Goal: Navigation & Orientation: Find specific page/section

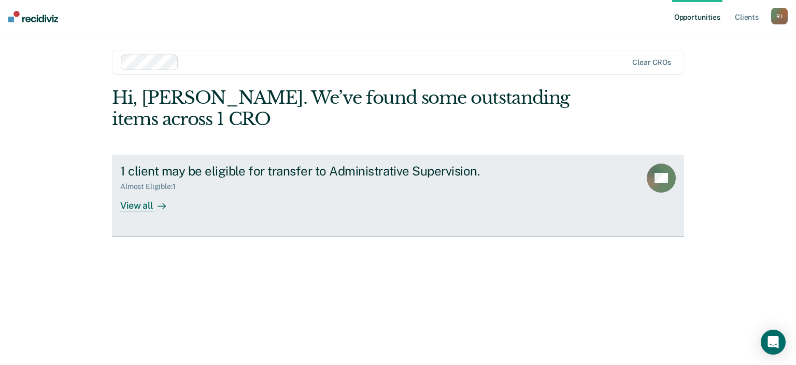
click at [141, 208] on div "View all" at bounding box center [149, 201] width 58 height 20
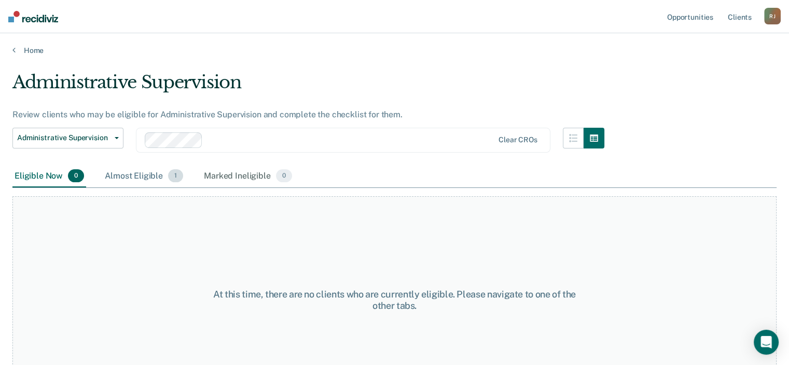
click at [135, 173] on div "Almost Eligible 1" at bounding box center [144, 176] width 82 height 23
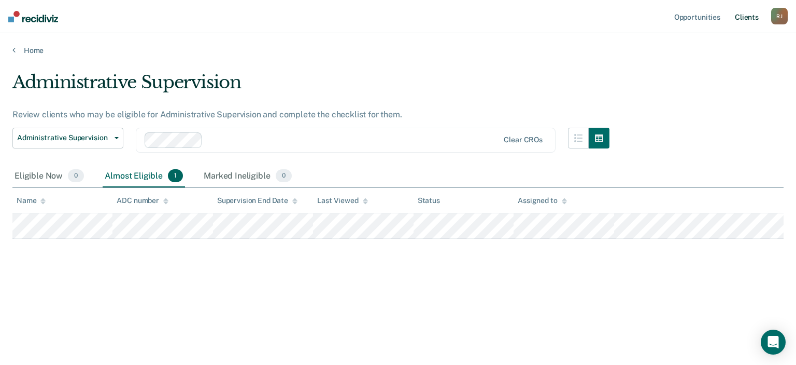
click at [743, 19] on link "Client s" at bounding box center [747, 16] width 28 height 33
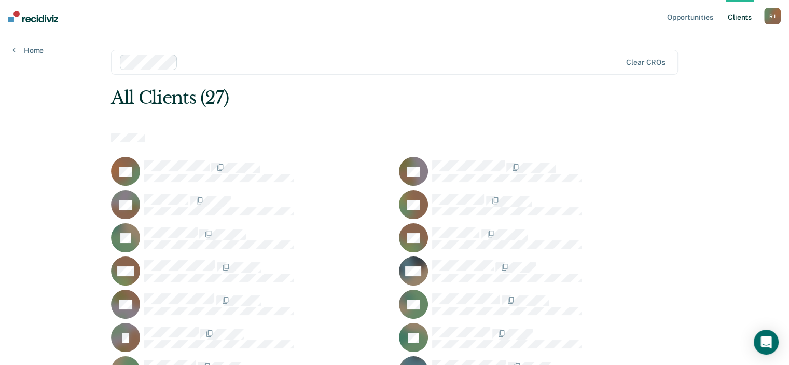
click at [17, 16] on img at bounding box center [33, 16] width 50 height 11
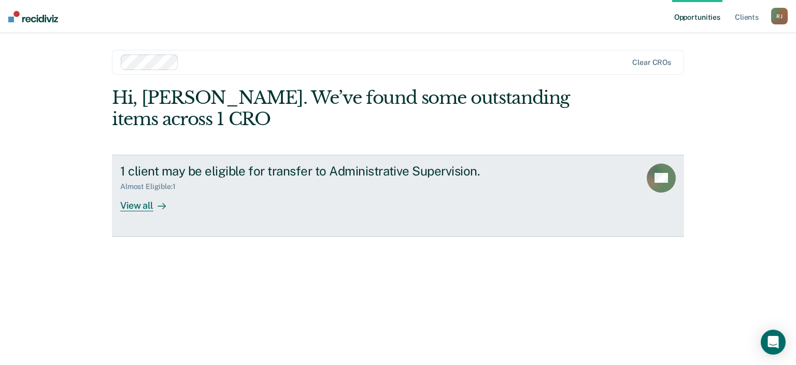
click at [129, 206] on div "View all" at bounding box center [149, 201] width 58 height 20
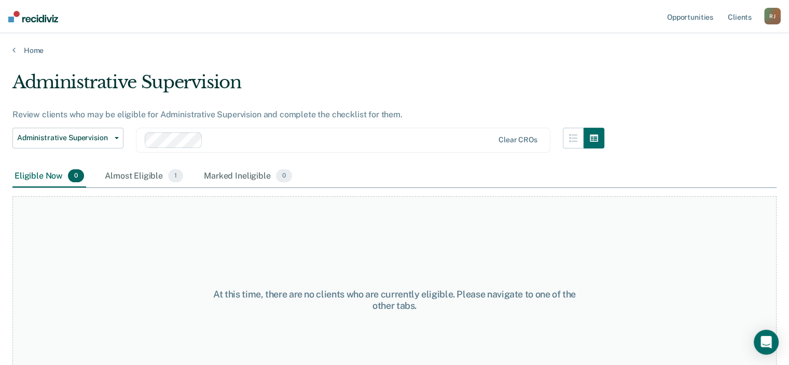
click at [13, 17] on img at bounding box center [33, 16] width 50 height 11
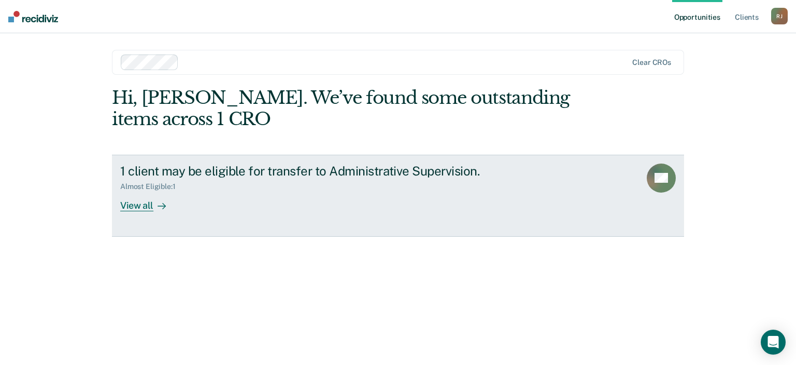
click at [133, 202] on div "View all" at bounding box center [149, 201] width 58 height 20
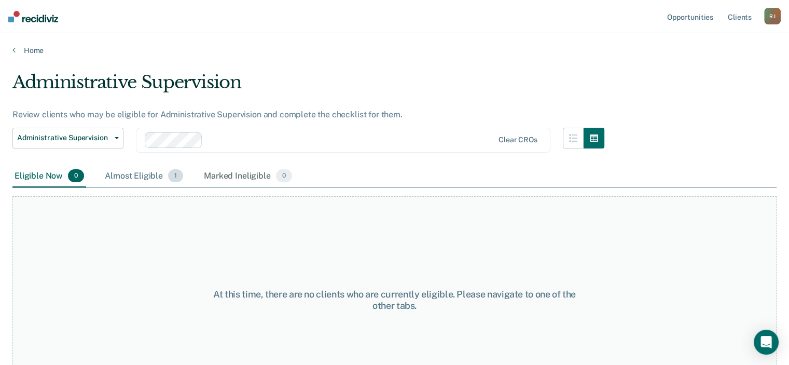
click at [158, 171] on div "Almost Eligible 1" at bounding box center [144, 176] width 82 height 23
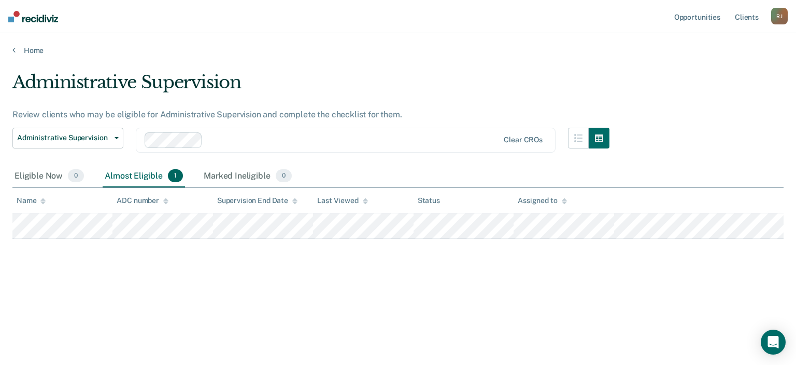
click at [783, 16] on div "[PERSON_NAME]" at bounding box center [780, 16] width 17 height 17
click at [16, 50] on link "Home" at bounding box center [398, 50] width 772 height 9
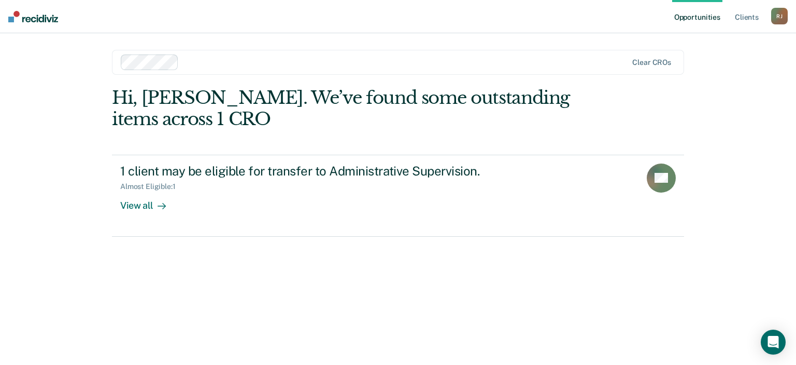
click at [195, 141] on div "Hi, [PERSON_NAME]. We’ve found some outstanding items across 1 CRO 1 client may…" at bounding box center [398, 161] width 572 height 149
click at [746, 20] on link "Client s" at bounding box center [747, 16] width 28 height 33
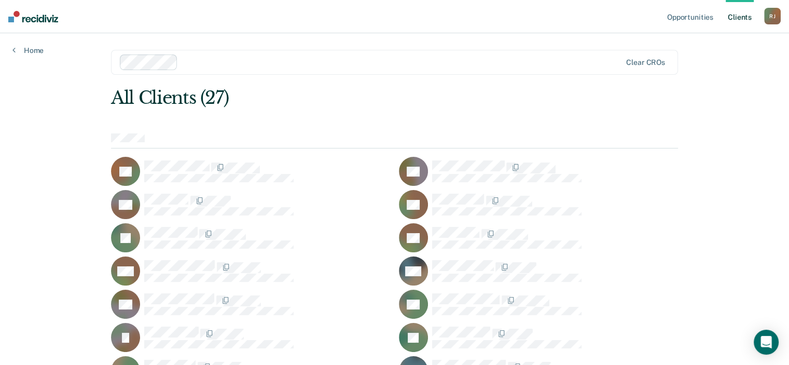
click at [20, 57] on div "Opportunities Client s [PERSON_NAME] Profile How it works Log Out Home Clear CR…" at bounding box center [394, 329] width 789 height 659
click at [773, 17] on div "[PERSON_NAME]" at bounding box center [772, 16] width 17 height 17
click at [704, 70] on link "Log Out" at bounding box center [730, 68] width 83 height 9
